Goal: Information Seeking & Learning: Check status

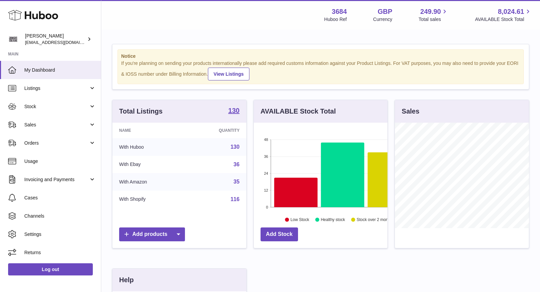
scroll to position [105, 134]
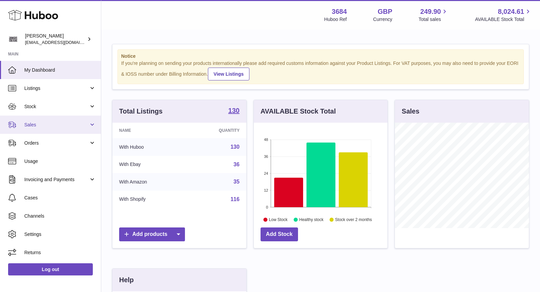
click at [48, 123] on span "Sales" at bounding box center [56, 125] width 64 height 6
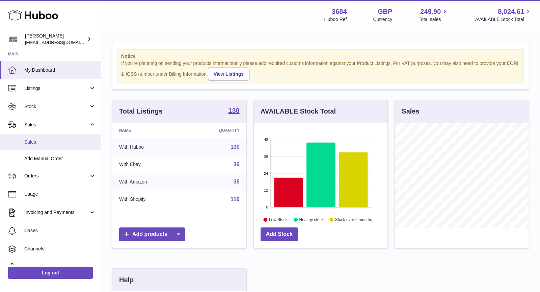
click at [44, 140] on span "Sales" at bounding box center [60, 142] width 72 height 6
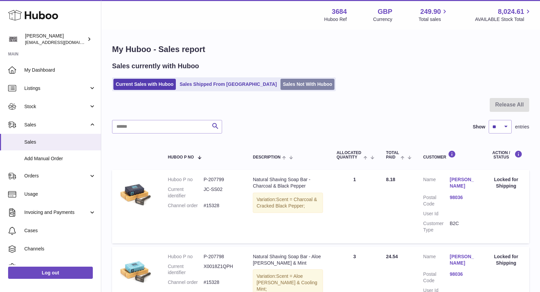
click at [280, 84] on link "Sales Not With Huboo" at bounding box center [307, 84] width 54 height 11
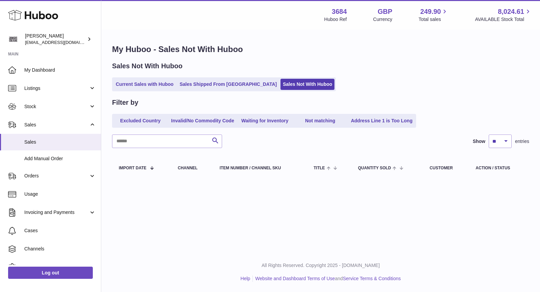
click at [211, 93] on div "My Huboo - Sales Not With Huboo Sales Not With Huboo Current Sales with Huboo S…" at bounding box center [320, 111] width 439 height 163
click at [216, 80] on link "Sales Shipped From [GEOGRAPHIC_DATA]" at bounding box center [228, 84] width 102 height 11
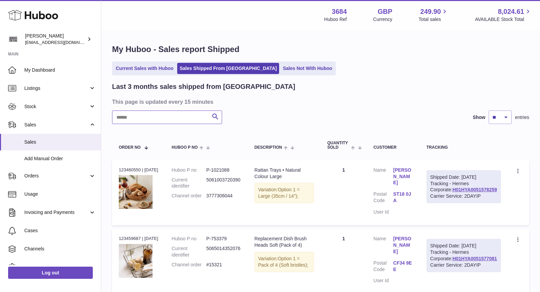
click at [175, 116] on input "text" at bounding box center [167, 117] width 110 height 14
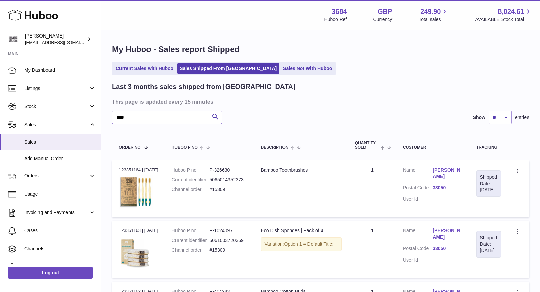
type input "****"
